Goal: Entertainment & Leisure: Consume media (video, audio)

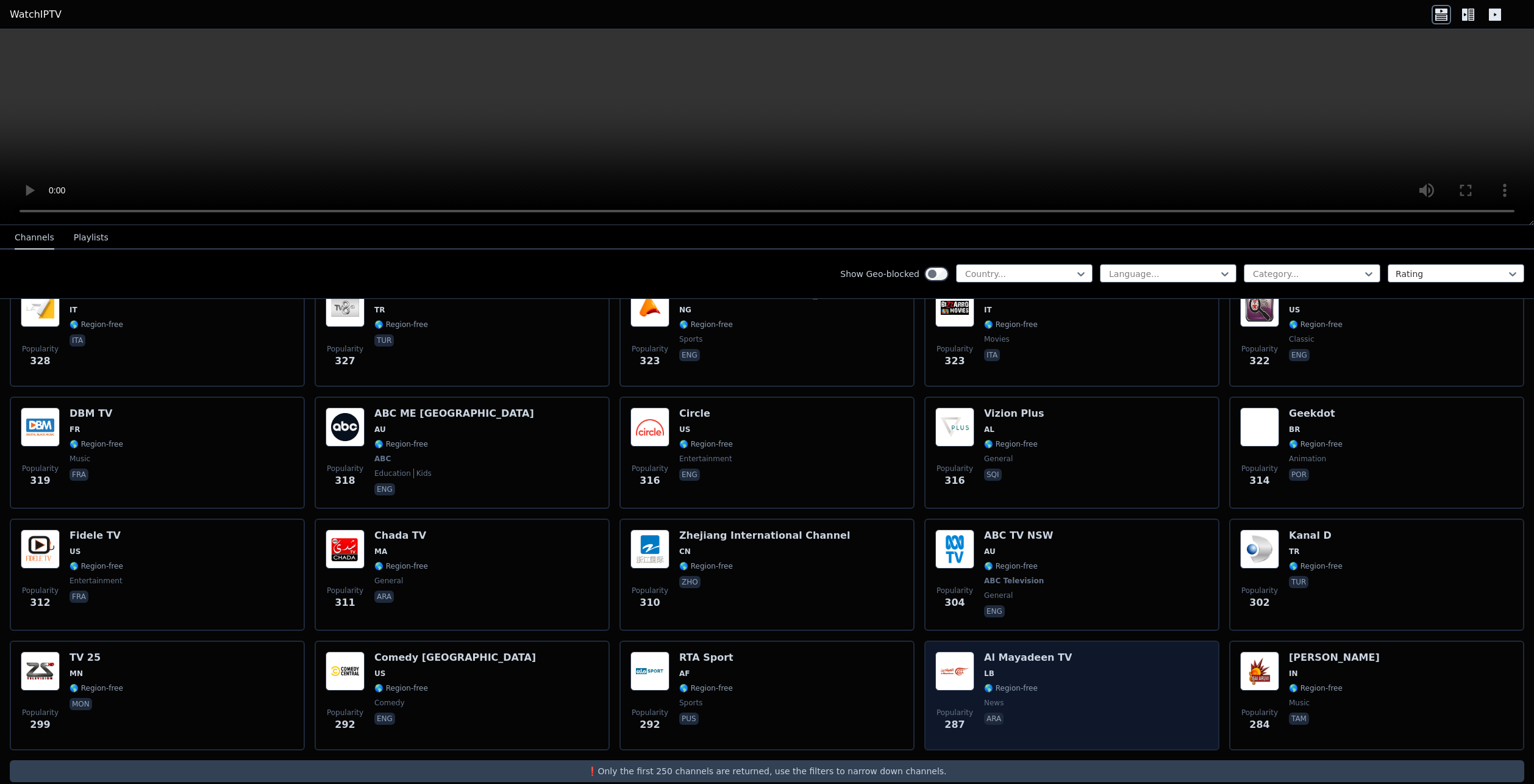
scroll to position [5761, 0]
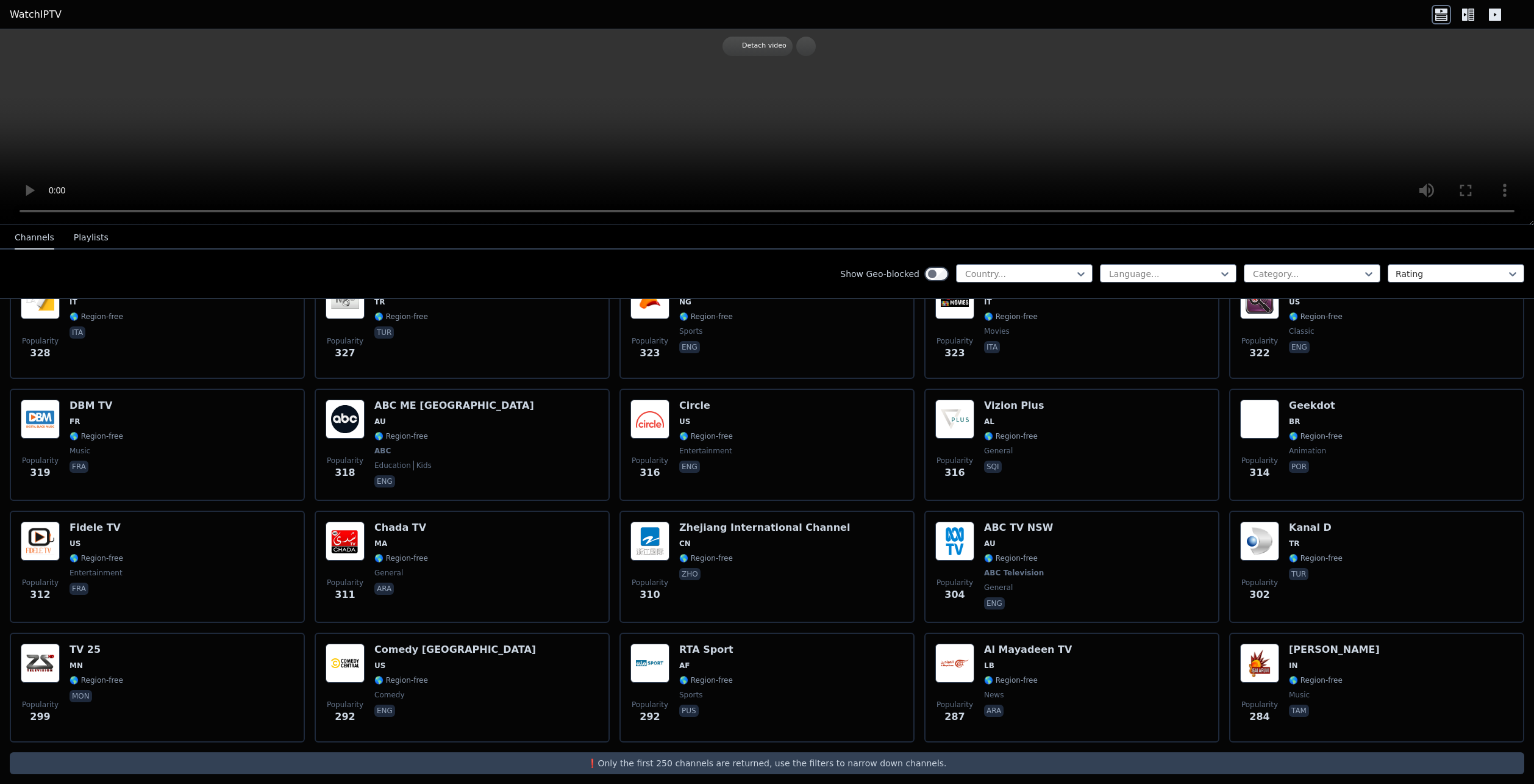
click at [75, 233] on button "Playlists" at bounding box center [92, 237] width 35 height 23
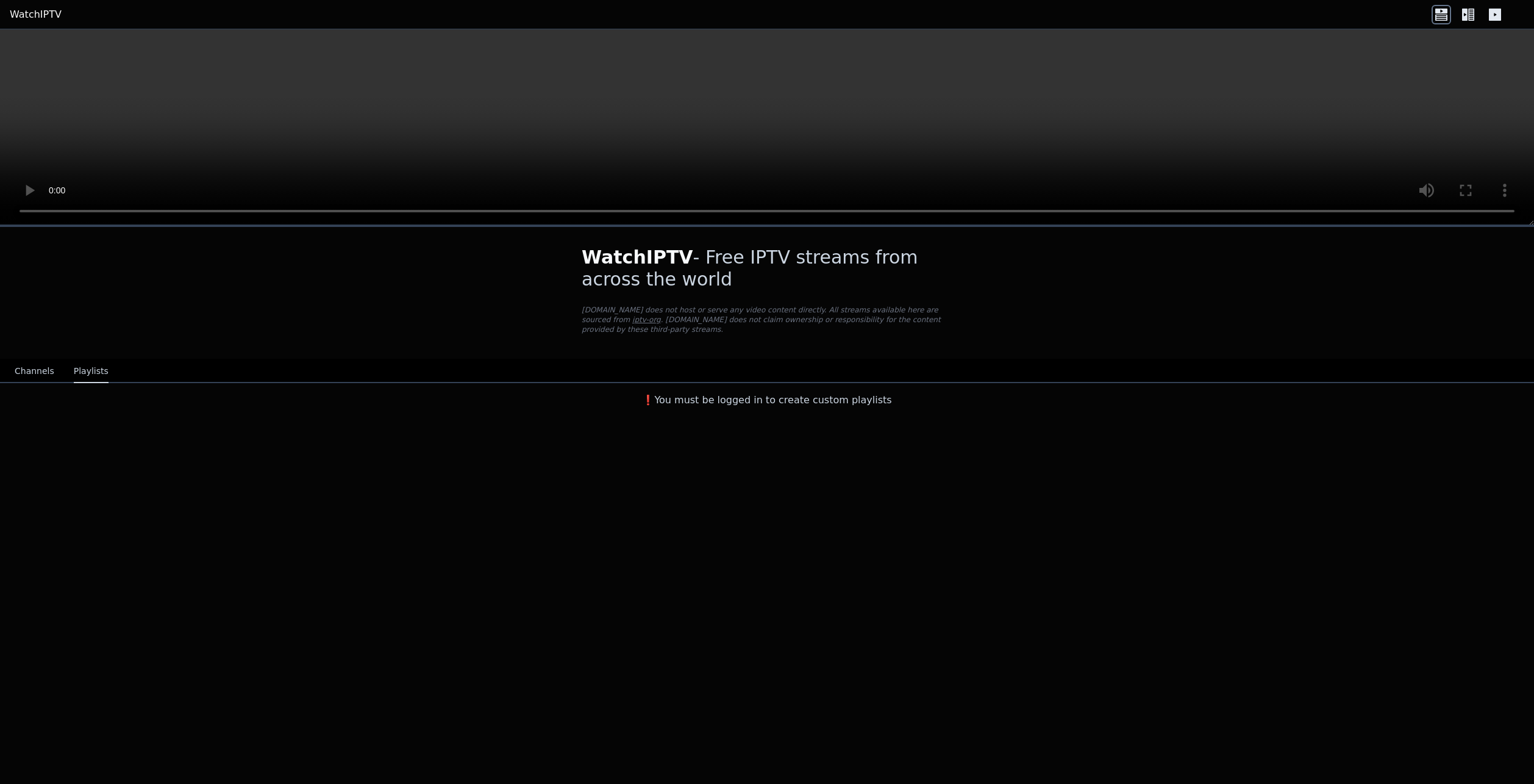
click at [49, 360] on button "Channels" at bounding box center [34, 371] width 40 height 23
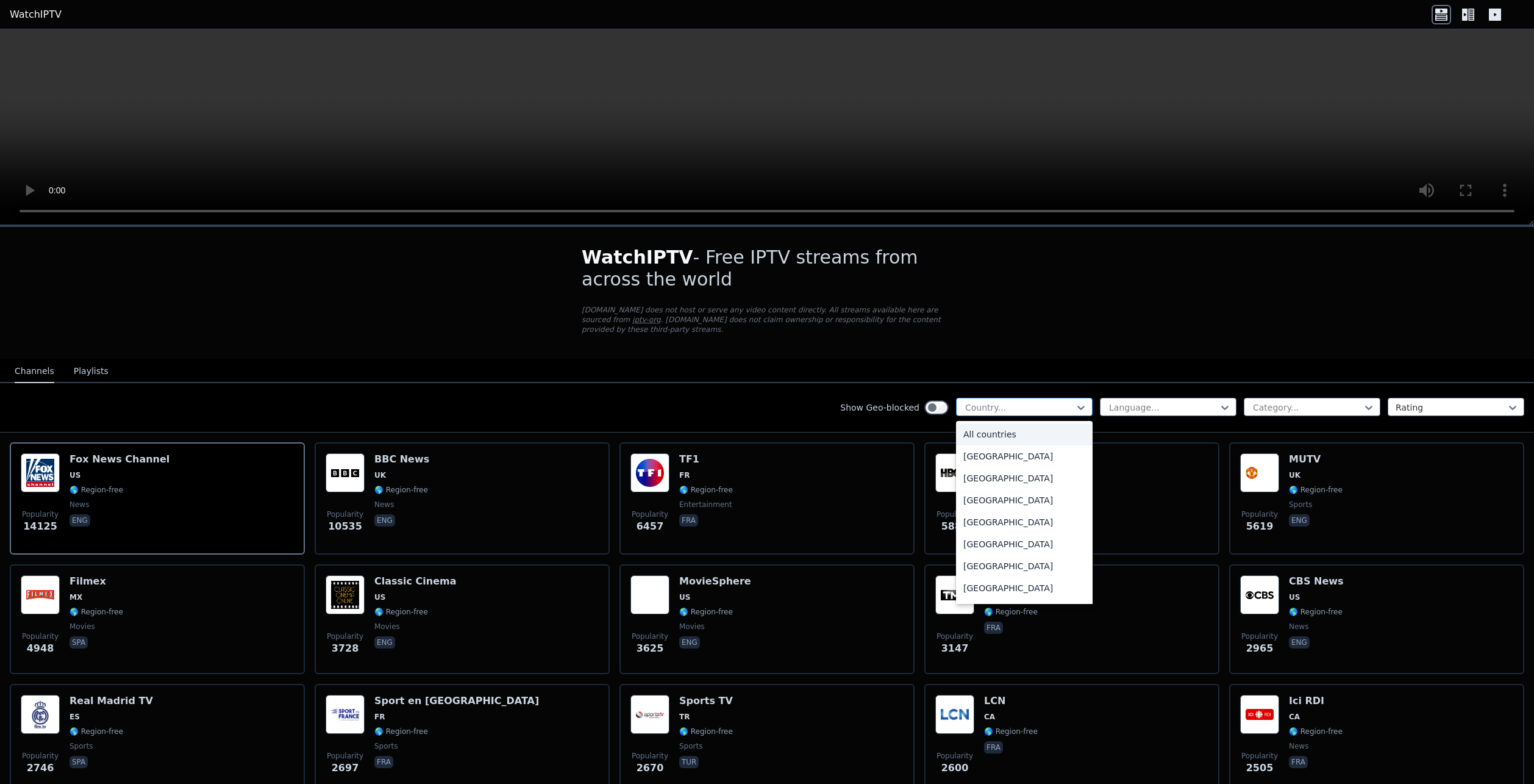
click at [1009, 401] on div at bounding box center [1020, 406] width 111 height 12
click at [977, 565] on div "[GEOGRAPHIC_DATA]" at bounding box center [1025, 576] width 137 height 22
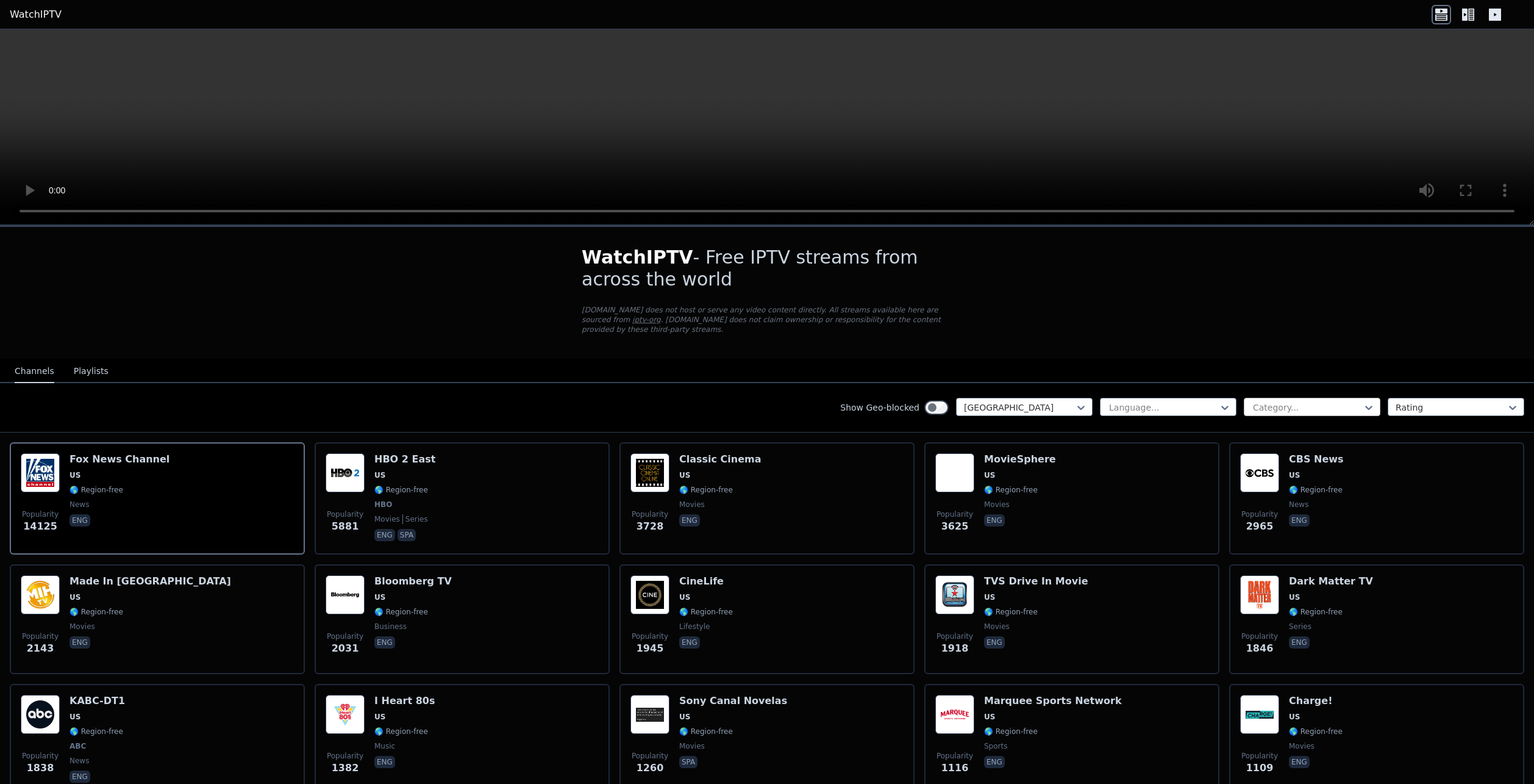
click at [1283, 401] on div at bounding box center [1307, 406] width 111 height 12
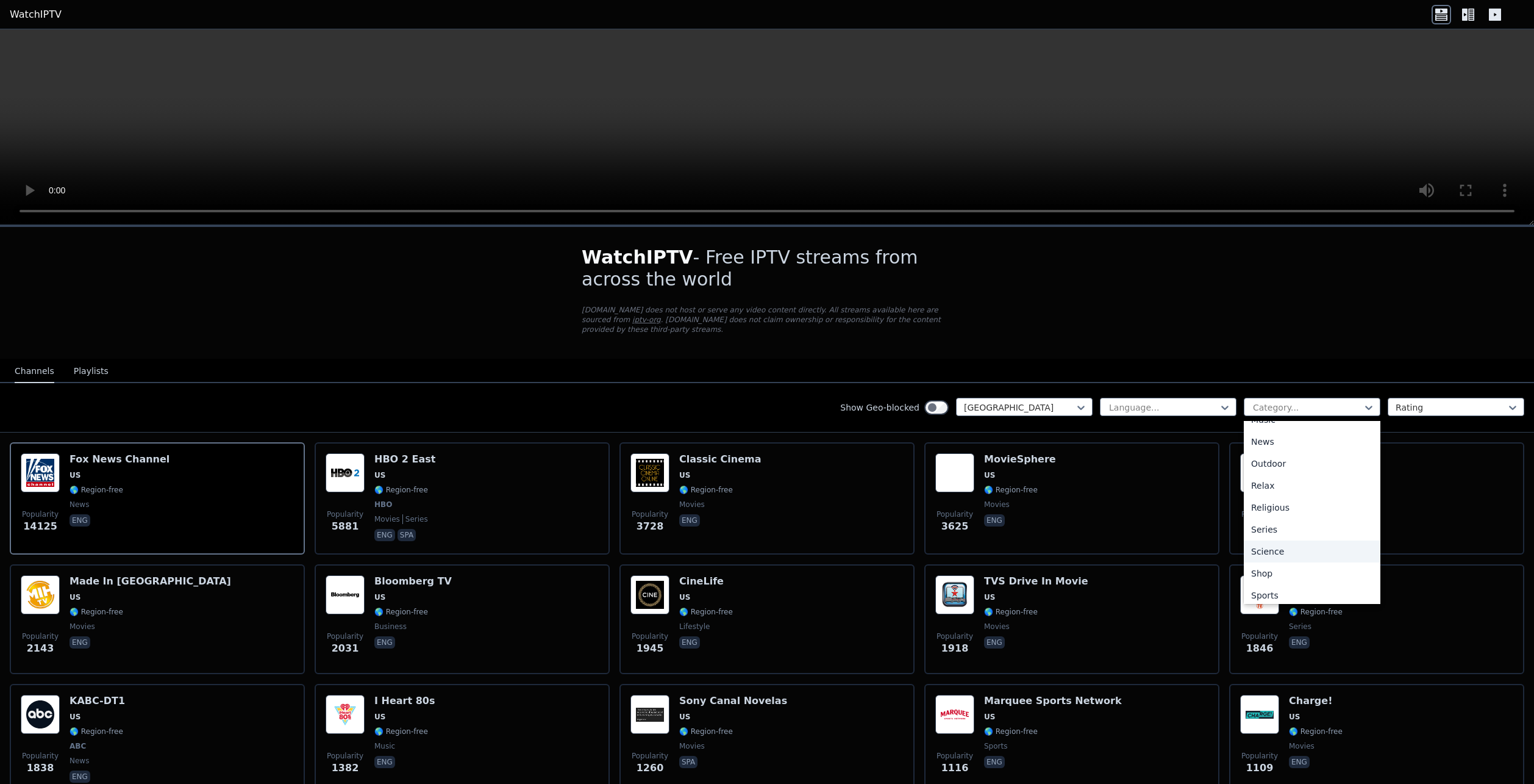
scroll to position [415, 0]
click at [1255, 539] on div "Sports" at bounding box center [1313, 546] width 137 height 22
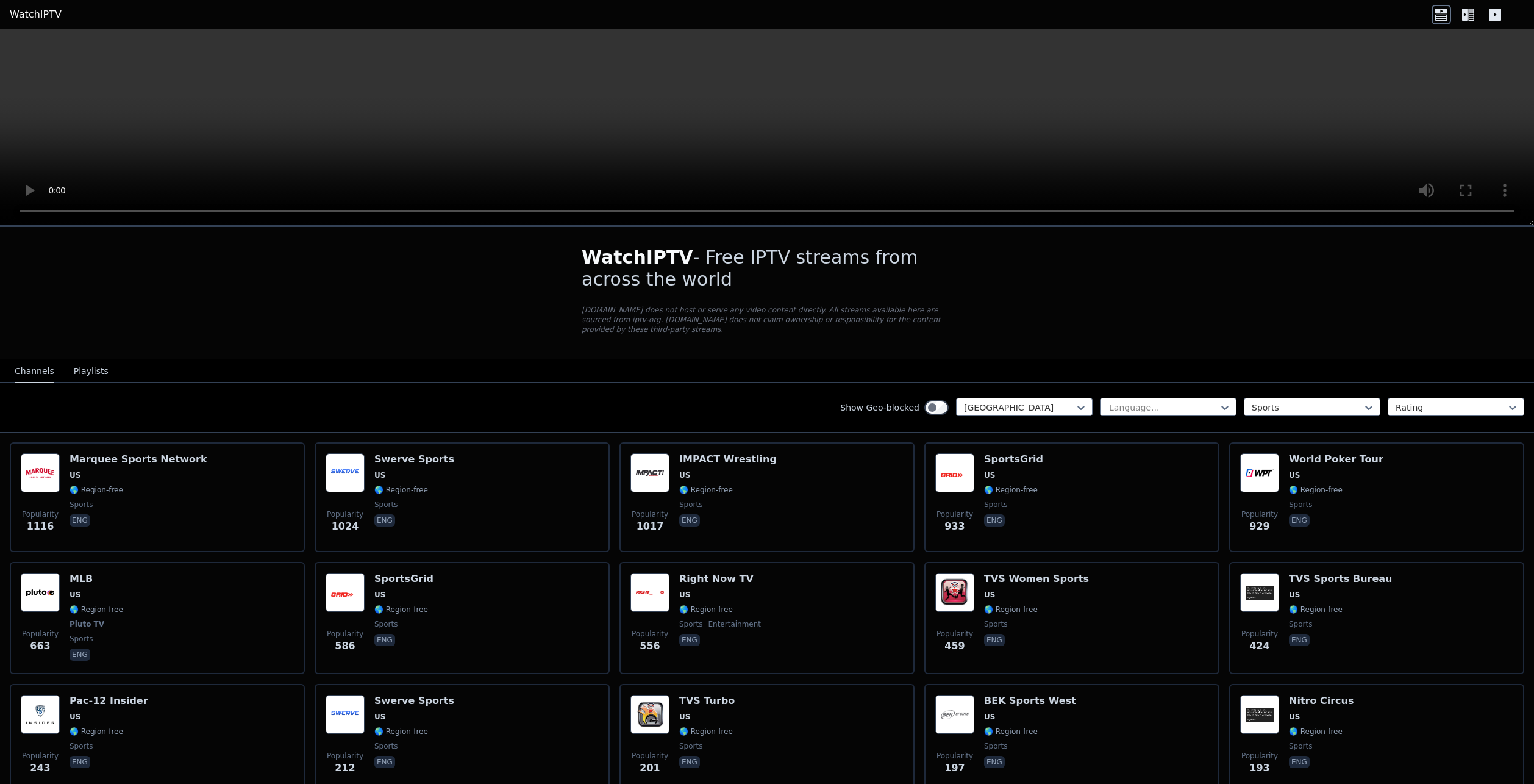
click at [1299, 303] on div "WatchIPTV - Free IPTV streams from across the world [DOMAIN_NAME] does not host…" at bounding box center [767, 657] width 1534 height 862
click at [238, 114] on video at bounding box center [767, 127] width 1534 height 195
